Goal: Information Seeking & Learning: Check status

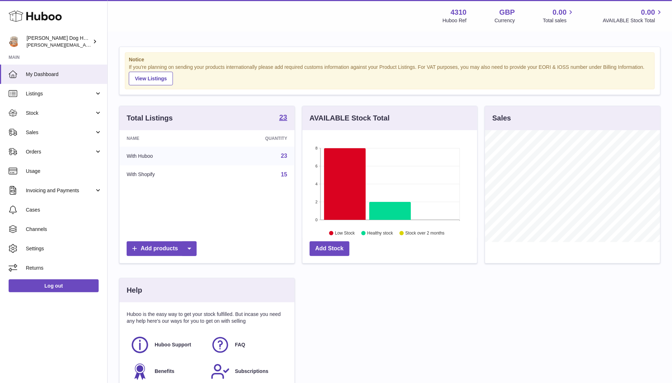
scroll to position [112, 175]
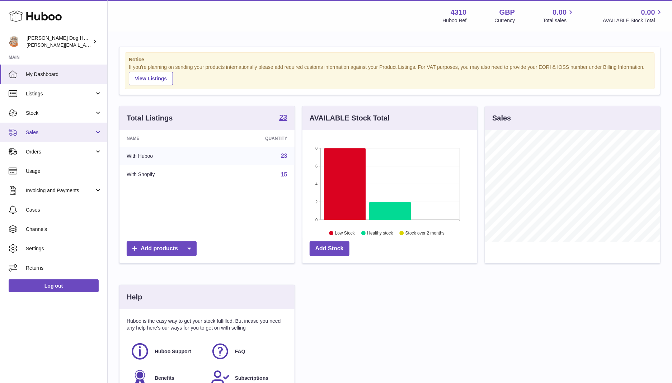
click at [52, 126] on link "Sales" at bounding box center [53, 132] width 107 height 19
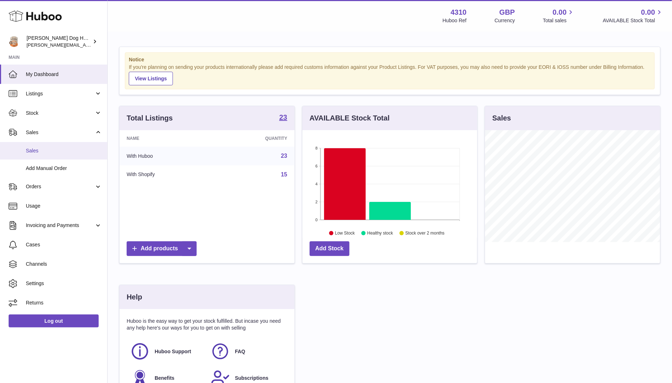
click at [56, 149] on span "Sales" at bounding box center [64, 151] width 76 height 7
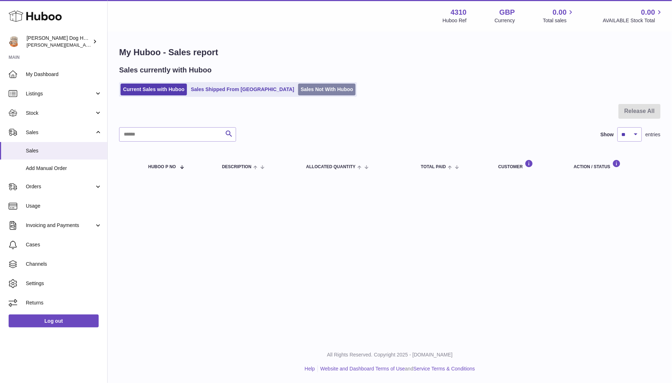
click at [298, 93] on link "Sales Not With Huboo" at bounding box center [326, 90] width 57 height 12
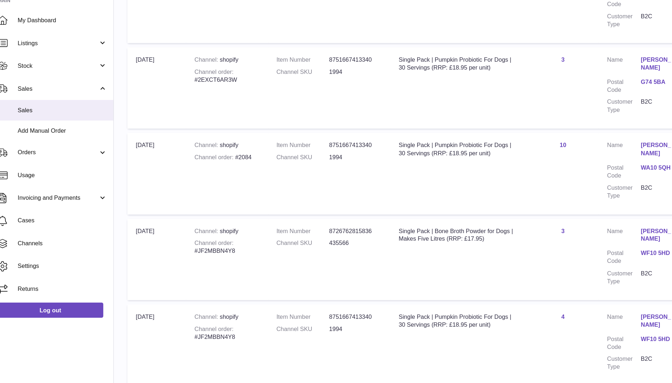
scroll to position [532, 0]
